Goal: Navigation & Orientation: Find specific page/section

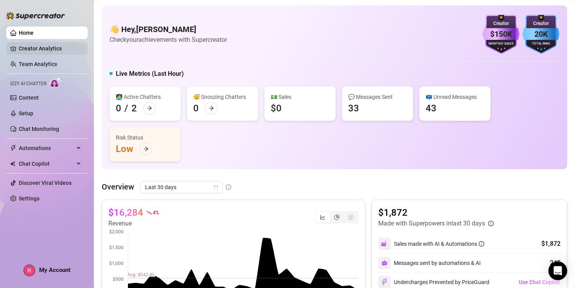
click at [44, 47] on link "Creator Analytics" at bounding box center [50, 48] width 63 height 13
